Goal: Information Seeking & Learning: Learn about a topic

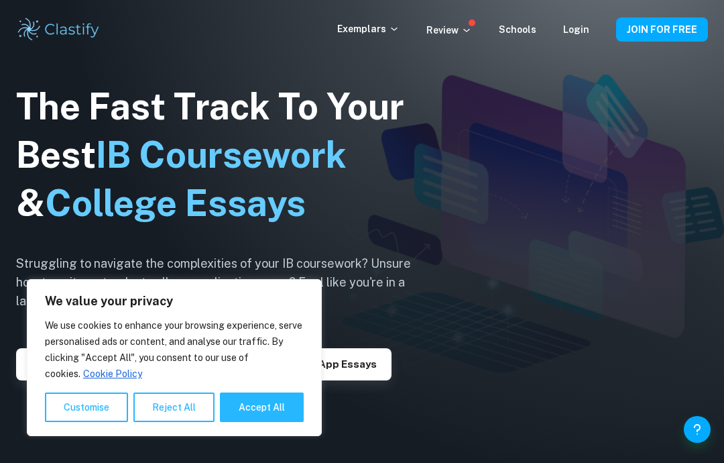
click at [260, 421] on button "Accept All" at bounding box center [262, 407] width 84 height 30
checkbox input "true"
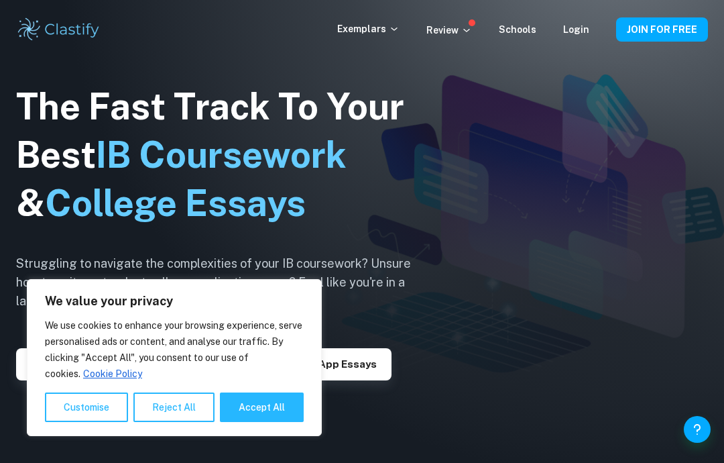
checkbox input "true"
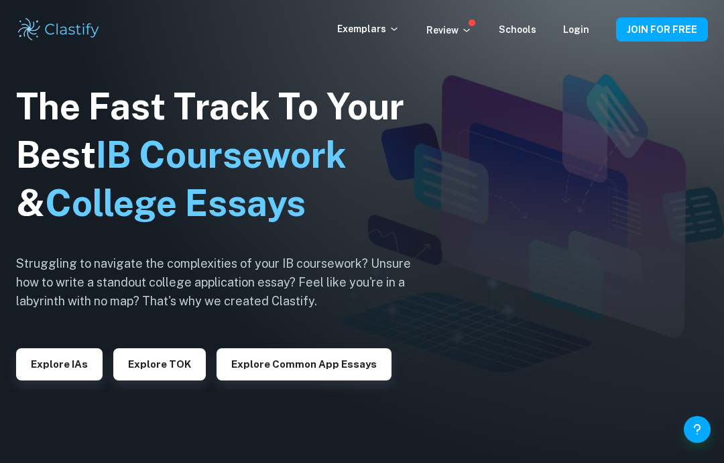
click at [383, 28] on p "Exemplars" at bounding box center [368, 28] width 62 height 15
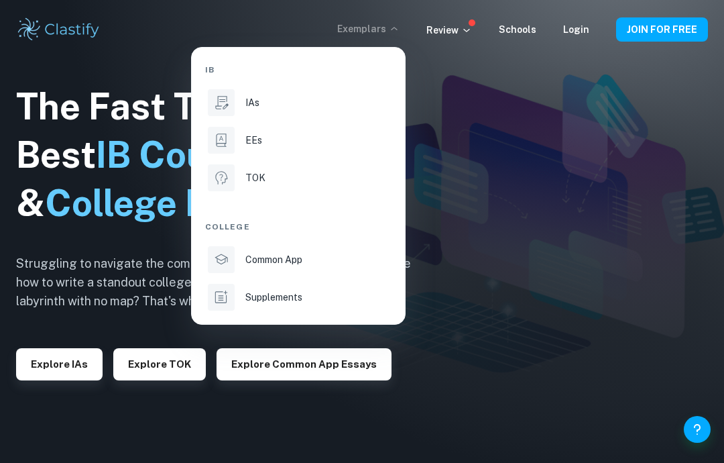
click at [263, 97] on div "IAs" at bounding box center [318, 102] width 144 height 15
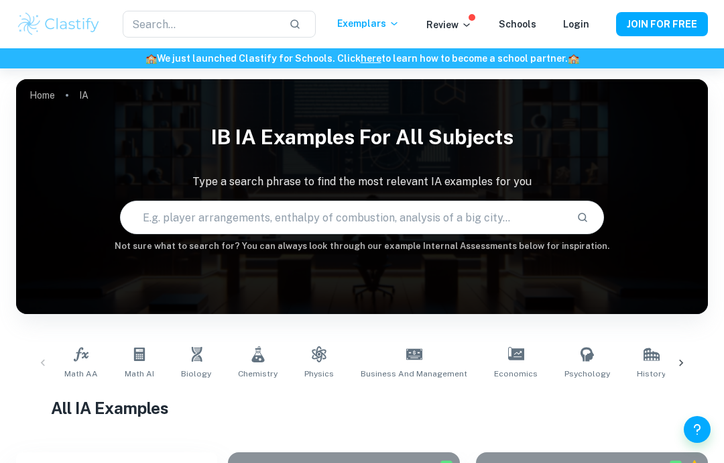
scroll to position [93, 0]
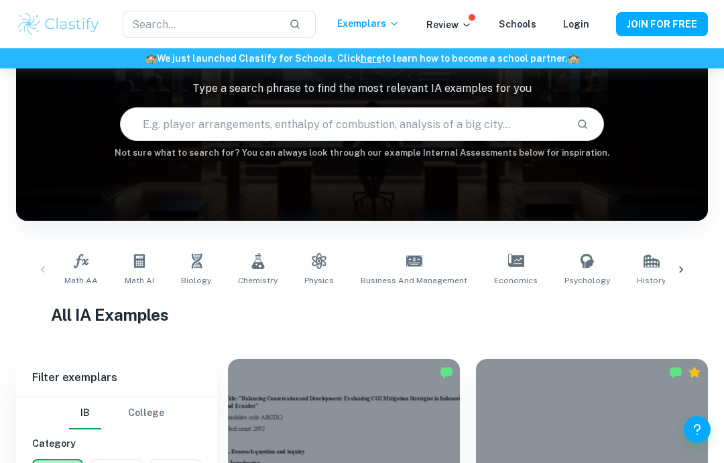
click at [318, 258] on icon at bounding box center [319, 261] width 16 height 16
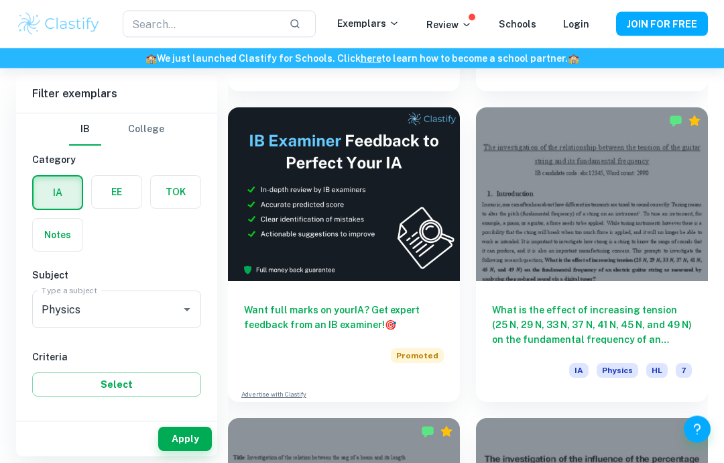
scroll to position [659, 0]
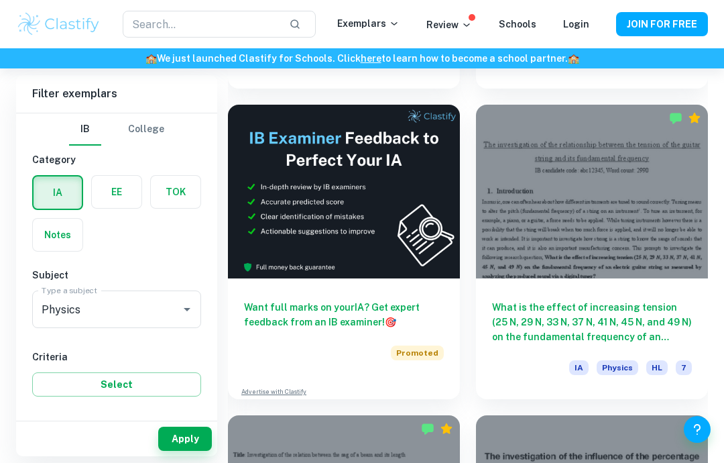
click at [48, 448] on input "7" at bounding box center [53, 448] width 27 height 27
checkbox input "true"
click at [182, 451] on button "Apply" at bounding box center [185, 439] width 54 height 24
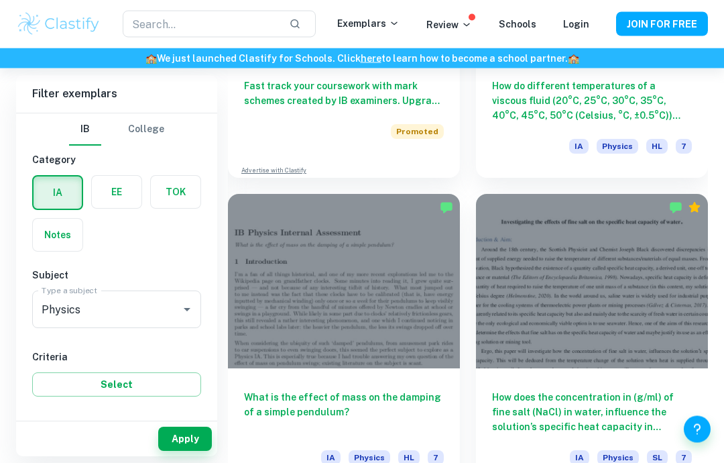
scroll to position [3989, 0]
